Goal: Information Seeking & Learning: Learn about a topic

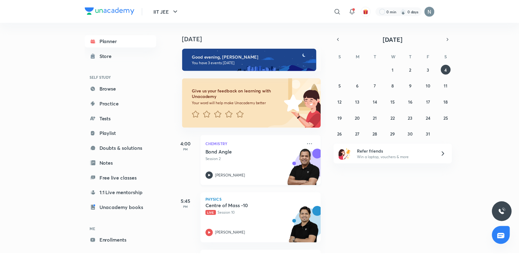
scroll to position [56, 0]
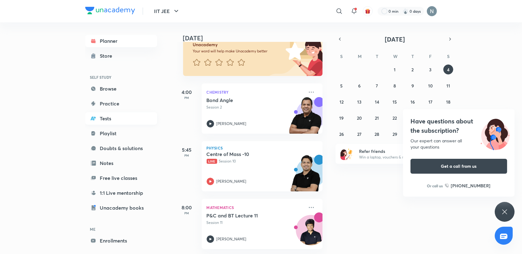
click at [111, 114] on link "Tests" at bounding box center [121, 118] width 72 height 12
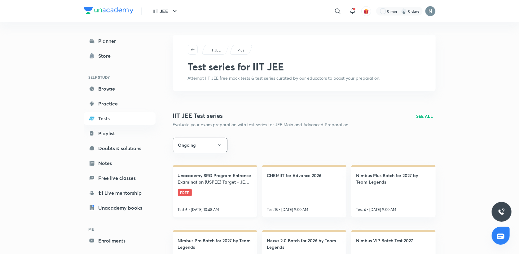
click at [231, 190] on link "Unacademy SRG Program Entrance Examination (USPEE) Target - JEE 2025 FREE Test …" at bounding box center [215, 190] width 84 height 53
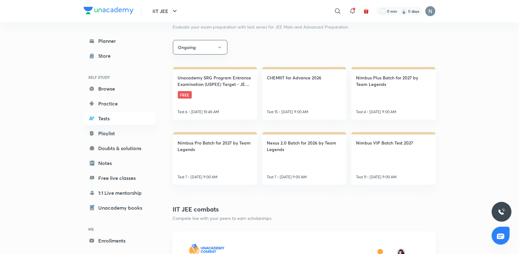
scroll to position [98, 0]
click at [398, 148] on link "Nimbus VIP Batch Test 2027 Test 11 • Oct 5, 9:00 AM" at bounding box center [393, 158] width 84 height 53
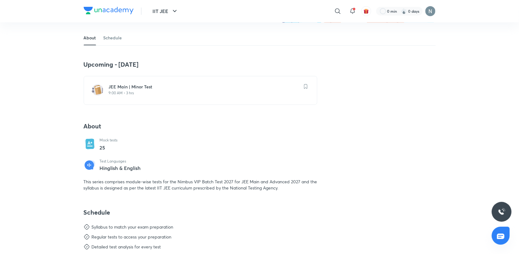
scroll to position [101, 0]
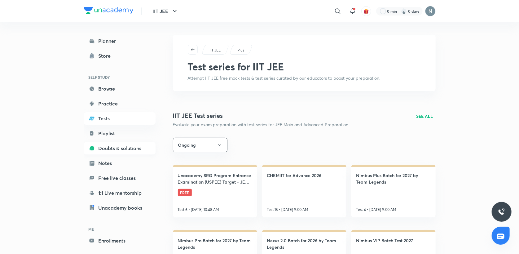
scroll to position [24, 0]
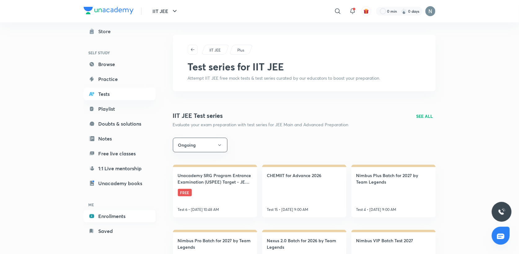
click at [131, 220] on link "Enrollments" at bounding box center [120, 216] width 72 height 12
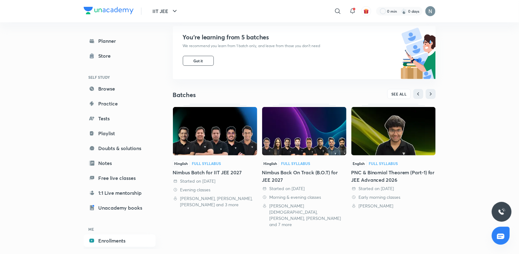
scroll to position [60, 0]
click at [327, 170] on div "Nimbus Back On Track (B.O.T) for JEE 2027" at bounding box center [304, 176] width 84 height 15
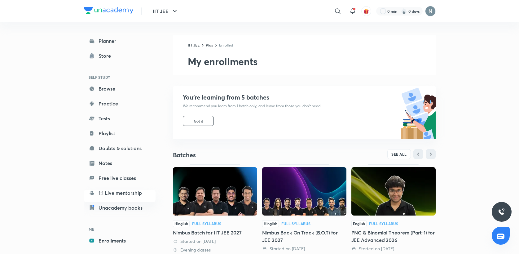
scroll to position [60, 0]
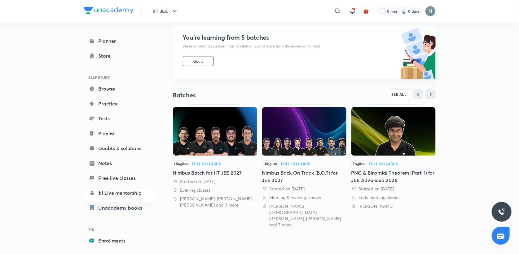
click at [400, 92] on span "SEE ALL" at bounding box center [398, 94] width 15 height 4
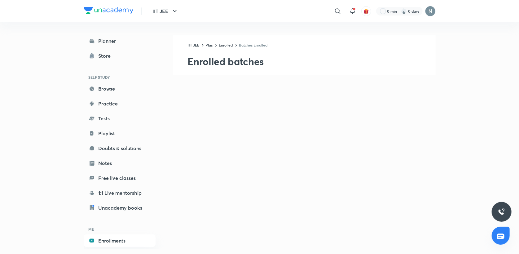
scroll to position [6, 0]
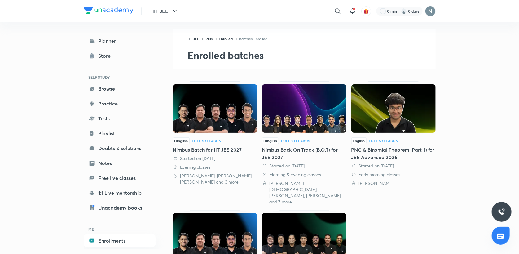
drag, startPoint x: 290, startPoint y: 163, endPoint x: 244, endPoint y: 163, distance: 45.8
click at [244, 163] on div "Started on 1 Apr 2025 Evening classes Brijesh Jindal, Prashant Jain, Piyush Mah…" at bounding box center [215, 170] width 84 height 30
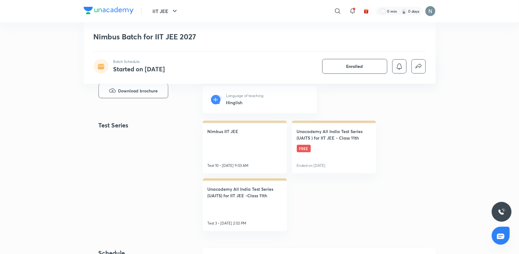
scroll to position [254, 0]
click at [318, 150] on link "Unacademy All India Test Series (UAITS ) for IIT JEE - Class 11th FREE Ended on…" at bounding box center [334, 146] width 84 height 53
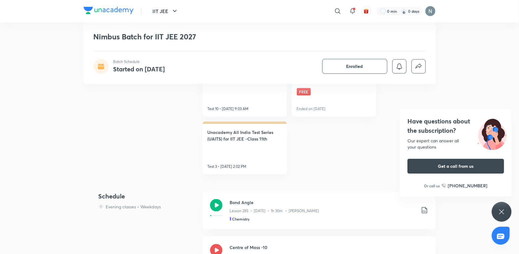
scroll to position [315, 0]
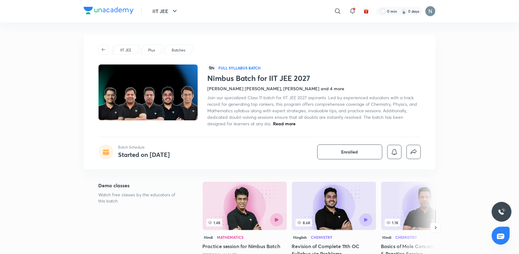
click at [109, 48] on link at bounding box center [105, 50] width 14 height 10
click at [99, 49] on span "button" at bounding box center [103, 49] width 9 height 5
click at [106, 50] on span "button" at bounding box center [103, 49] width 9 height 5
click at [104, 49] on icon "button" at bounding box center [103, 49] width 5 height 5
click at [102, 48] on icon "button" at bounding box center [103, 49] width 5 height 5
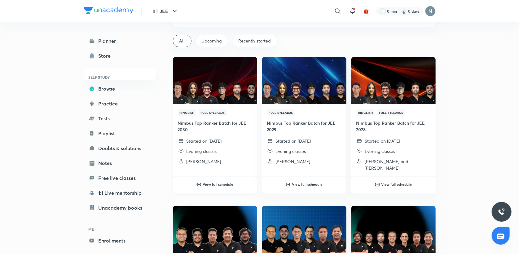
scroll to position [33, 0]
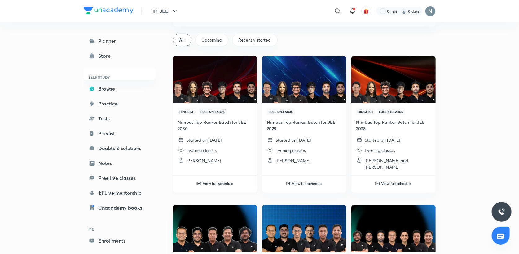
click at [203, 129] on h4 "Nimbus Top Ranker Batch for JEE 2030" at bounding box center [215, 125] width 74 height 13
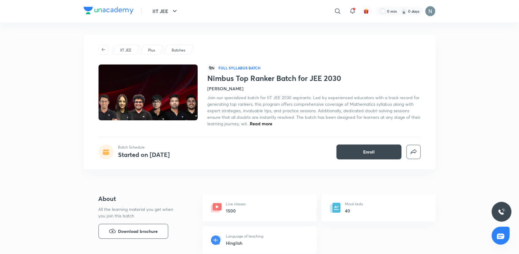
click at [273, 125] on span "Read more" at bounding box center [261, 123] width 23 height 6
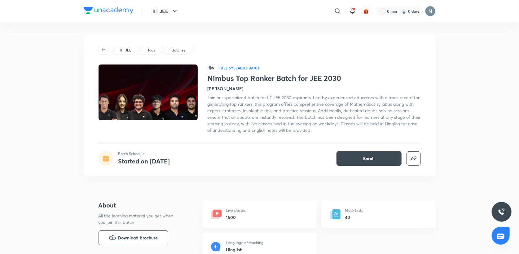
click at [270, 96] on span "Join our specialized batch for IIT JEE 2030 aspirants. Led by experienced educa…" at bounding box center [314, 113] width 213 height 38
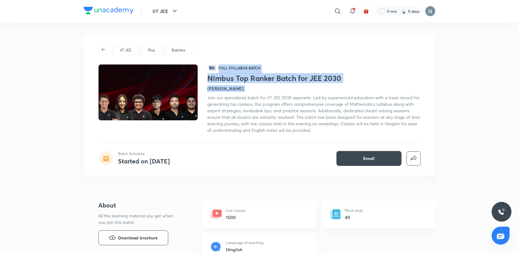
drag, startPoint x: 270, startPoint y: 96, endPoint x: 298, endPoint y: 107, distance: 29.2
click at [298, 107] on div "Join our specialized batch for IIT JEE 2030 aspirants. Led by experienced educa…" at bounding box center [314, 113] width 213 height 39
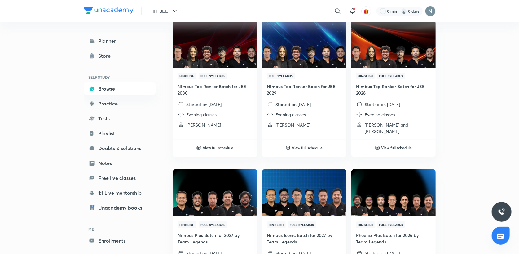
scroll to position [69, 0]
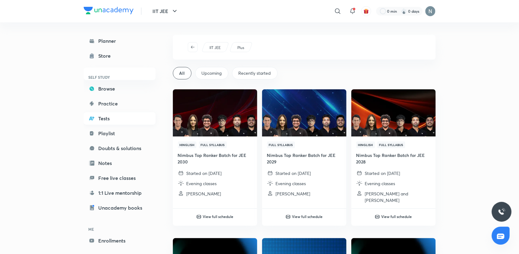
click at [117, 115] on link "Tests" at bounding box center [120, 118] width 72 height 12
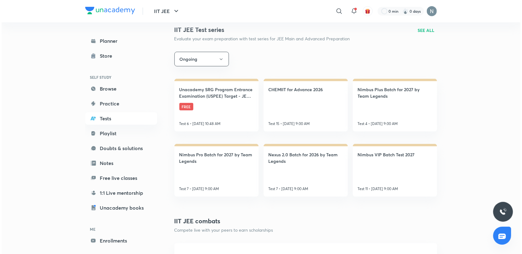
scroll to position [85, 0]
click at [201, 60] on button "Ongoing" at bounding box center [200, 59] width 55 height 15
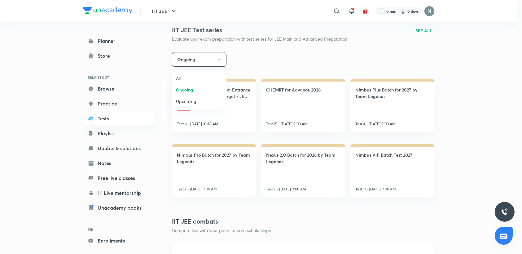
click at [192, 90] on span "Ongoing" at bounding box center [199, 89] width 46 height 7
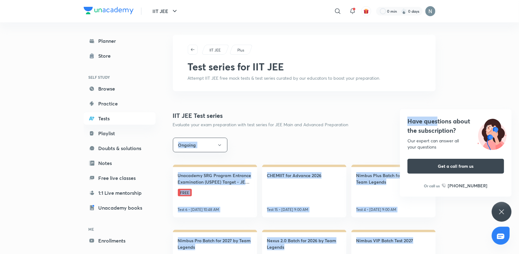
drag, startPoint x: 438, startPoint y: 117, endPoint x: 381, endPoint y: 104, distance: 58.2
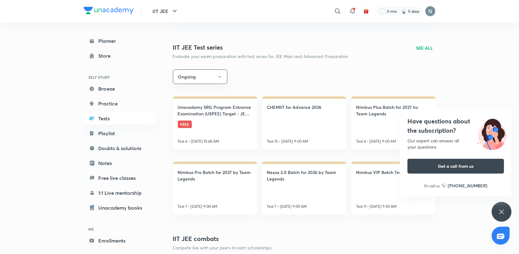
scroll to position [77, 0]
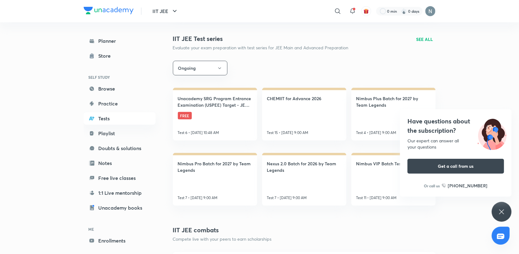
click at [425, 42] on div "IIT JEE Test series Evaluate your exam preparation with test series for JEE Mai…" at bounding box center [304, 42] width 263 height 17
click at [424, 41] on p "SEE ALL" at bounding box center [424, 39] width 17 height 7
click at [421, 41] on p "SEE ALL" at bounding box center [424, 39] width 17 height 7
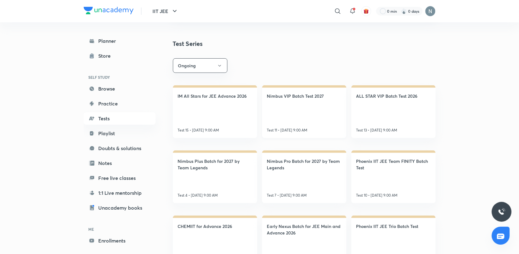
scroll to position [150, 0]
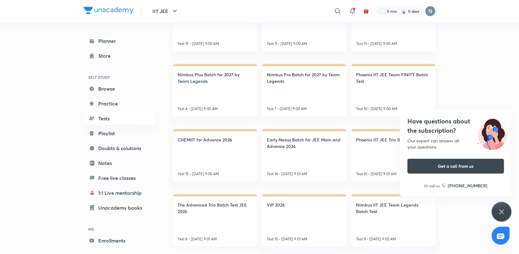
click at [225, 211] on h4 "The Advanced Trio Batch Test JEE 2026" at bounding box center [215, 207] width 74 height 13
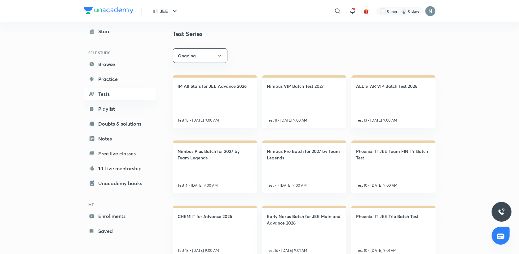
scroll to position [80, 0]
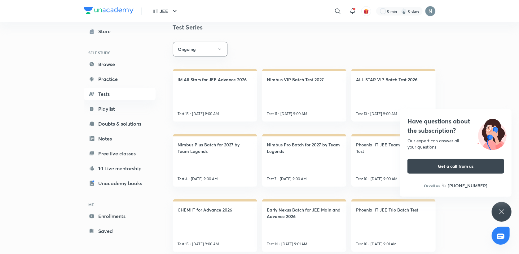
click at [119, 56] on h6 "SELF STUDY" at bounding box center [120, 52] width 72 height 11
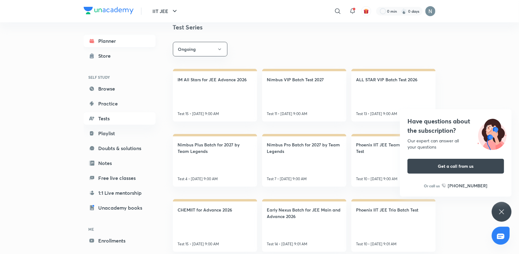
click at [118, 40] on link "Planner" at bounding box center [120, 41] width 72 height 12
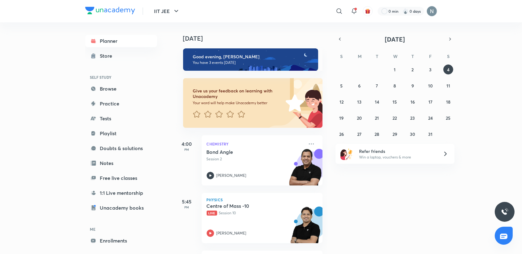
click at [119, 5] on div "IIT JEE ​ 0 min 0 days" at bounding box center [261, 11] width 352 height 22
click at [119, 11] on img at bounding box center [110, 10] width 50 height 7
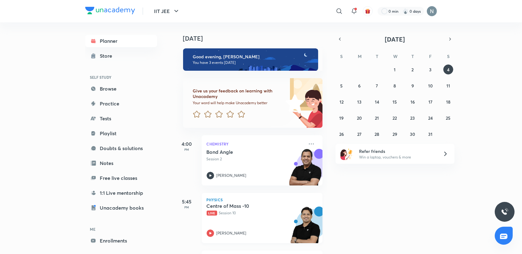
click at [240, 200] on p "Physics" at bounding box center [262, 200] width 111 height 4
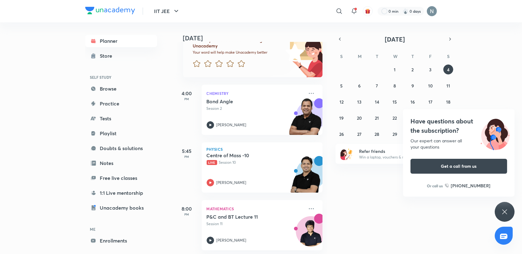
scroll to position [56, 0]
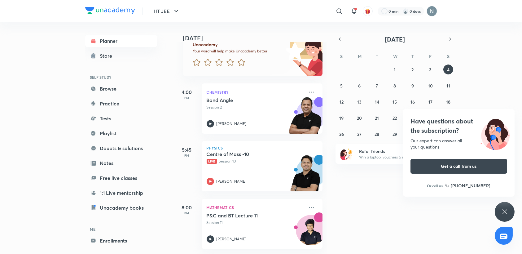
click at [504, 220] on div "Have questions about the subscription? Our expert can answer all your questions…" at bounding box center [505, 212] width 20 height 20
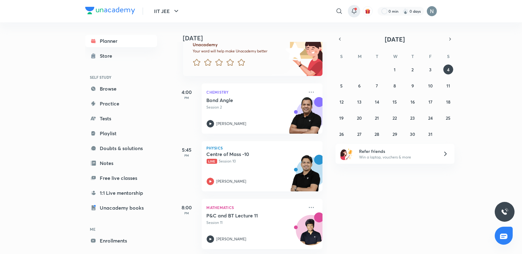
click at [352, 10] on icon at bounding box center [353, 10] width 7 height 7
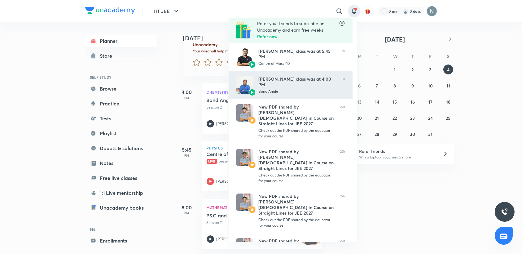
scroll to position [1, 0]
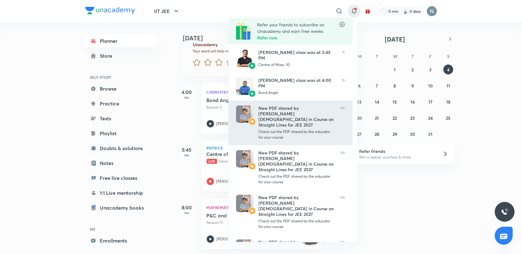
click at [295, 102] on link "New PDF shared by Prashant Jain in Course on Straight Lines for JEE 2027 Check …" at bounding box center [291, 122] width 124 height 45
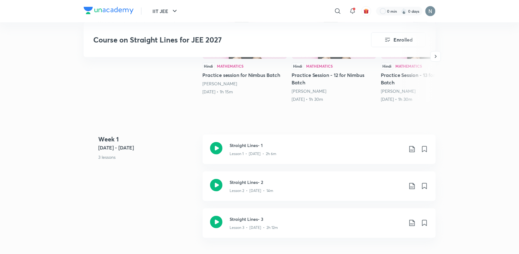
scroll to position [177, 0]
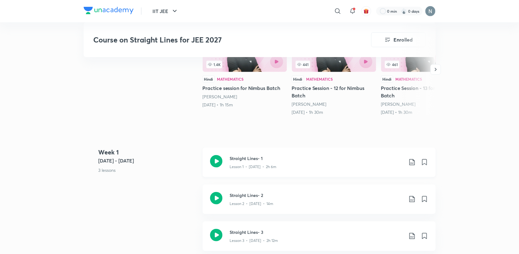
click at [230, 164] on div "Straight Lines- 1 Lesson 1 • [DATE] • 2h 6m" at bounding box center [319, 161] width 233 height 29
